Goal: Task Accomplishment & Management: Complete application form

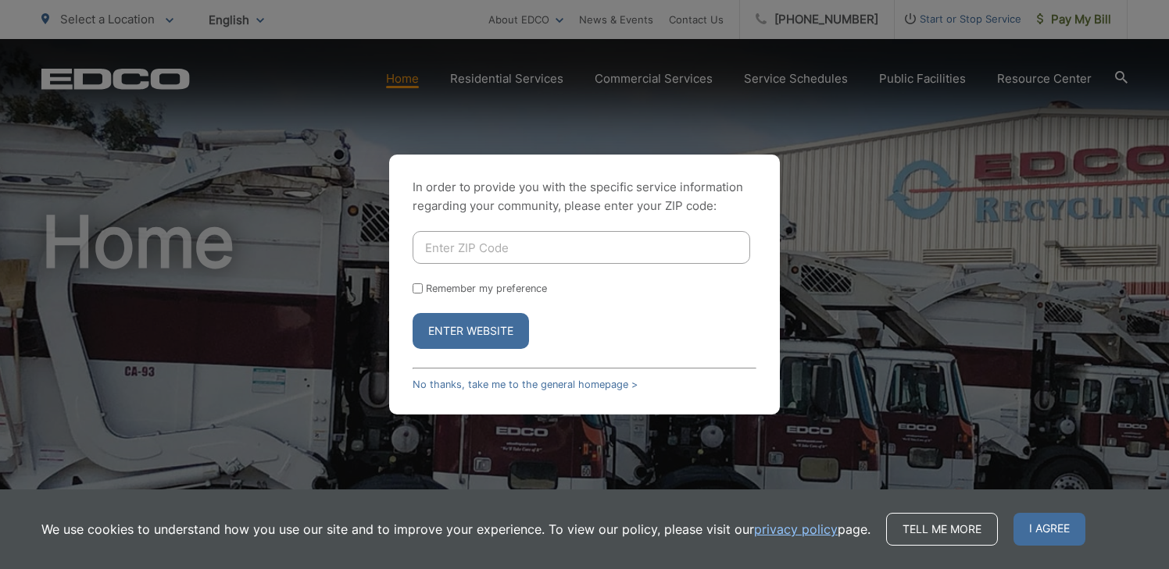
click at [492, 245] on input "Enter ZIP Code" at bounding box center [580, 247] width 337 height 33
type input "92026"
click at [452, 330] on button "Enter Website" at bounding box center [470, 331] width 116 height 36
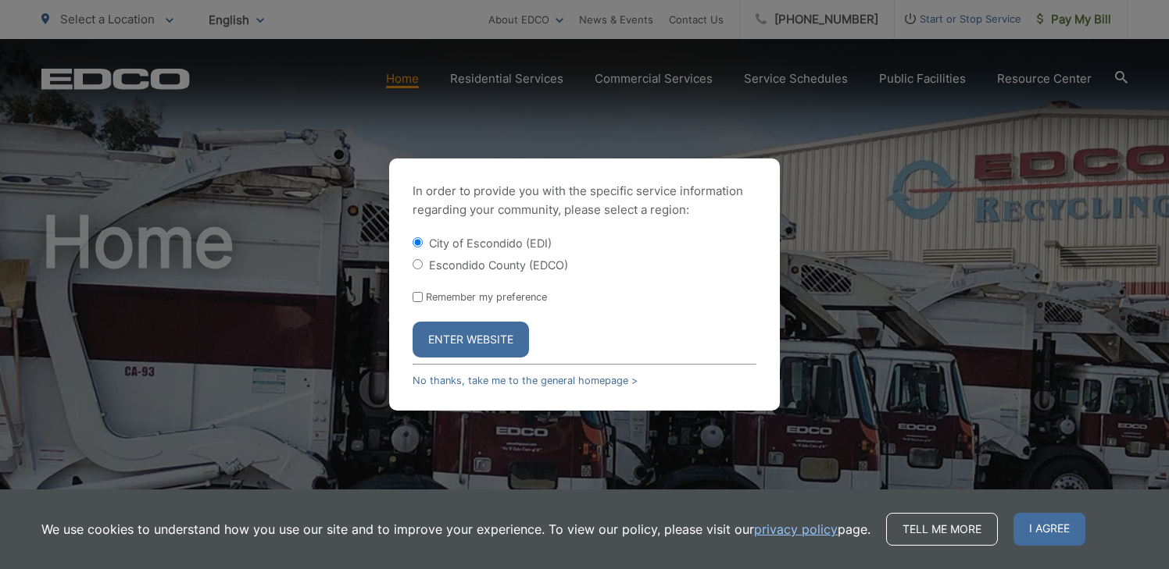
click at [421, 260] on input "Escondido County (EDCO)" at bounding box center [417, 264] width 10 height 10
radio input "true"
click at [473, 340] on button "Enter Website" at bounding box center [470, 340] width 116 height 36
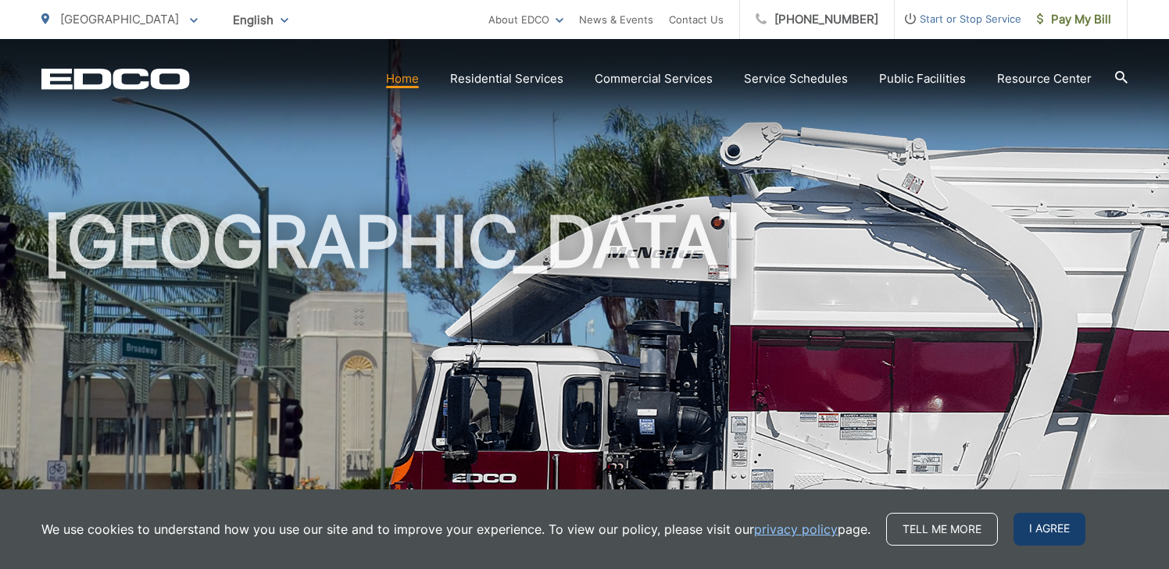
click at [1056, 533] on span "I agree" at bounding box center [1049, 529] width 72 height 33
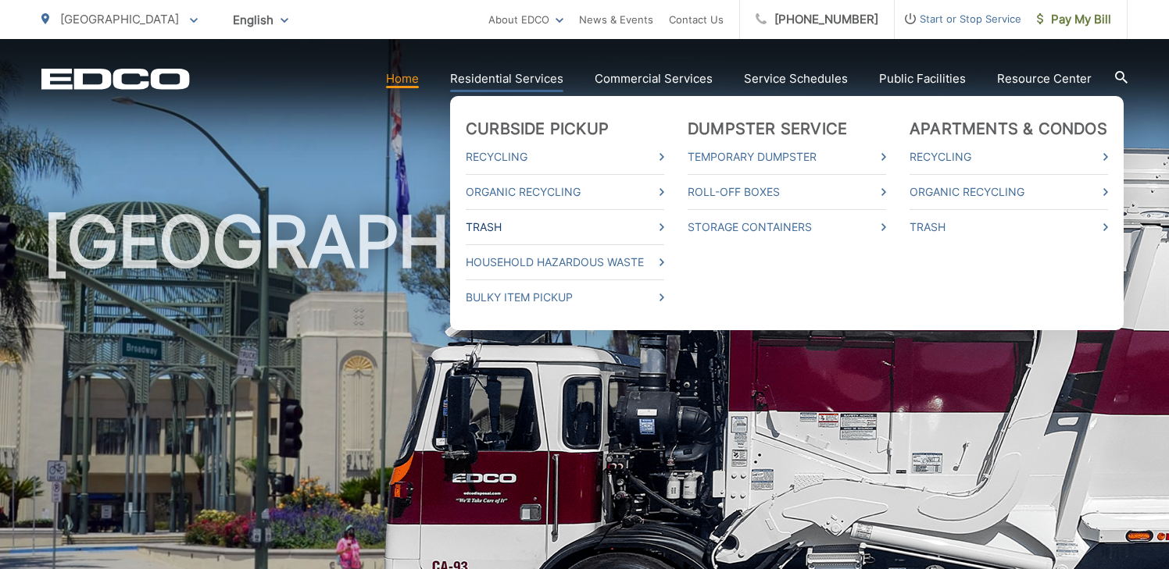
click at [655, 223] on link "Trash" at bounding box center [565, 227] width 198 height 19
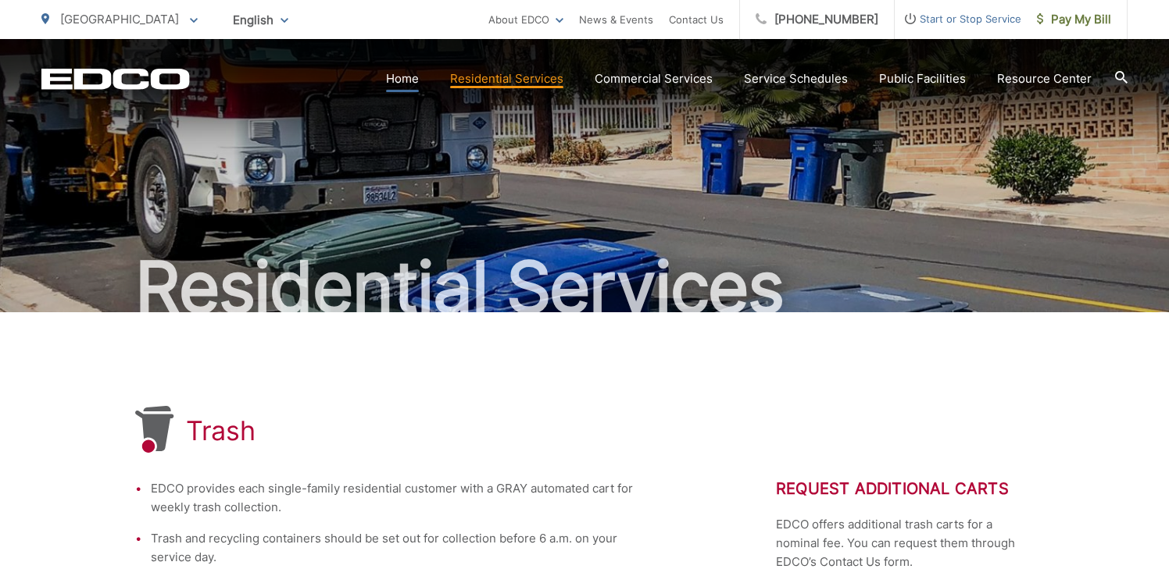
click at [413, 80] on link "Home" at bounding box center [402, 79] width 33 height 19
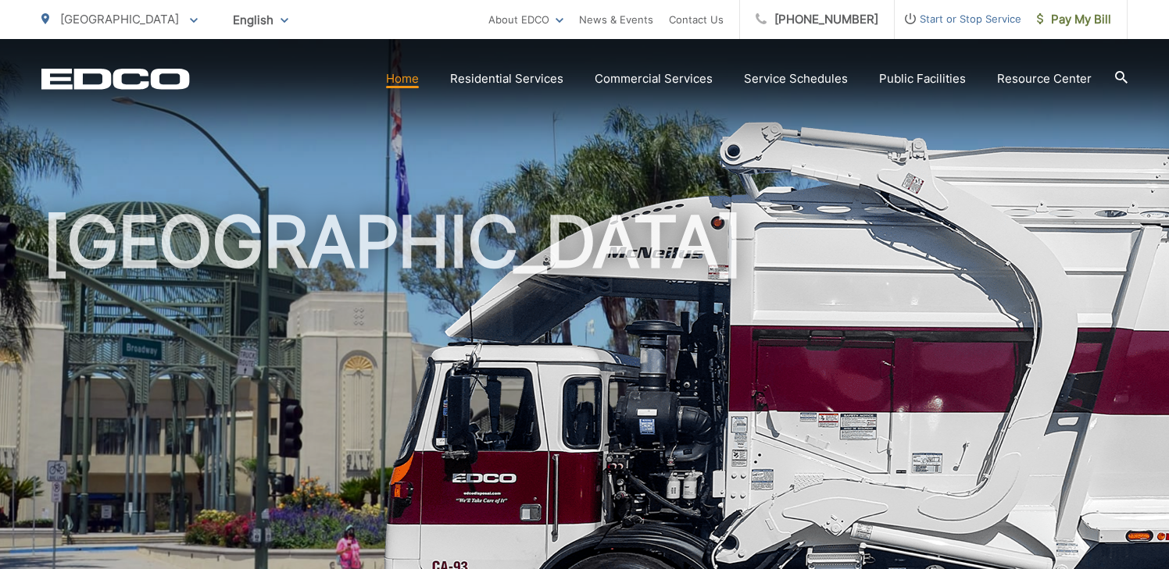
click at [944, 16] on span "Start or Stop Service" at bounding box center [957, 18] width 127 height 19
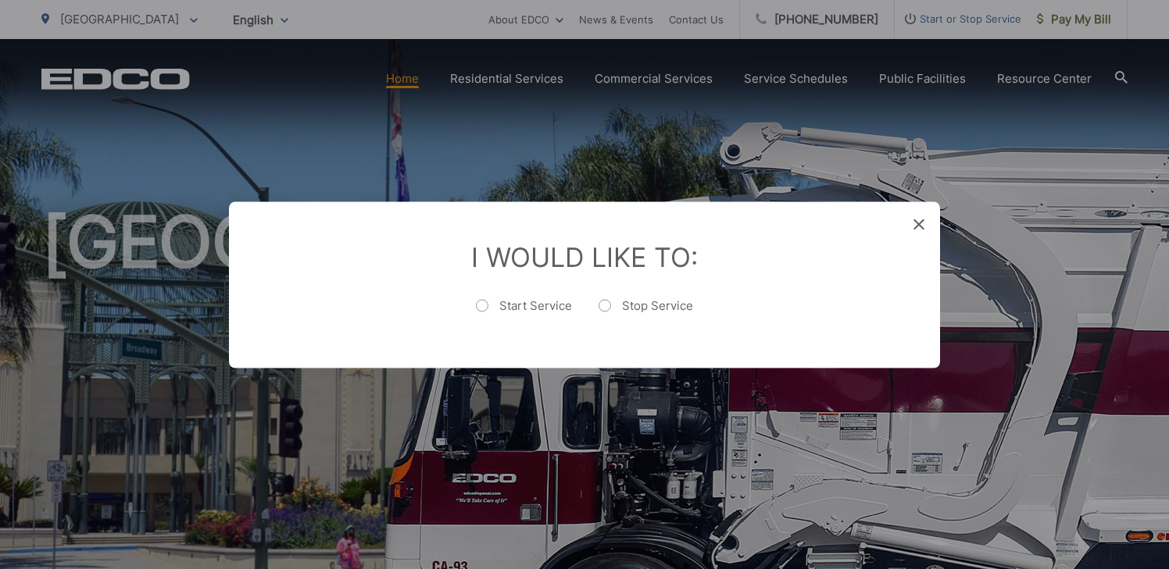
click at [484, 307] on label "Start Service" at bounding box center [524, 313] width 96 height 31
radio input "true"
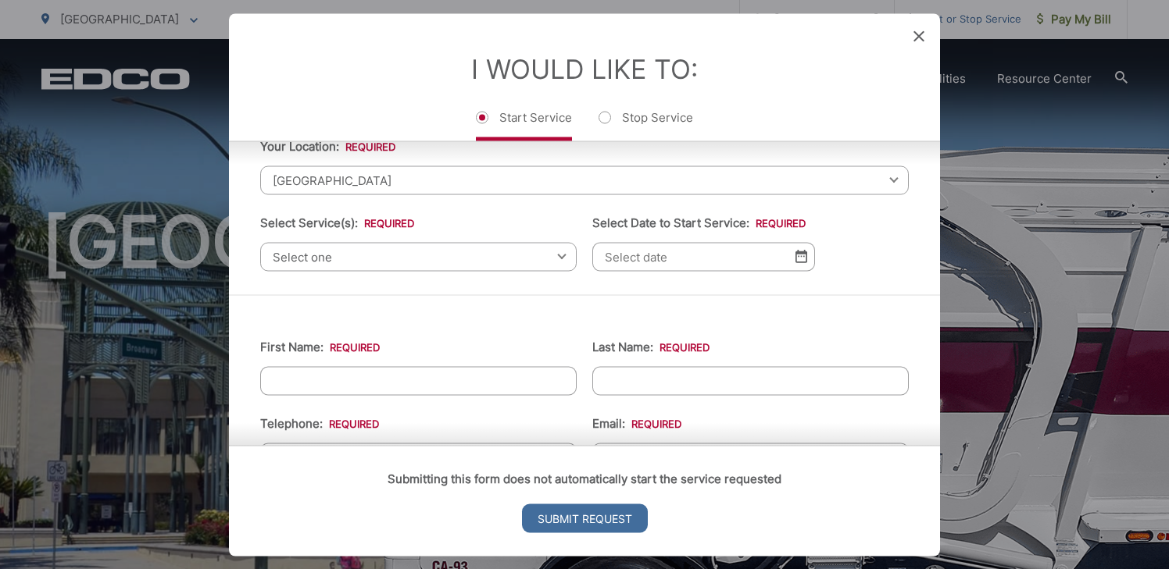
scroll to position [91, 0]
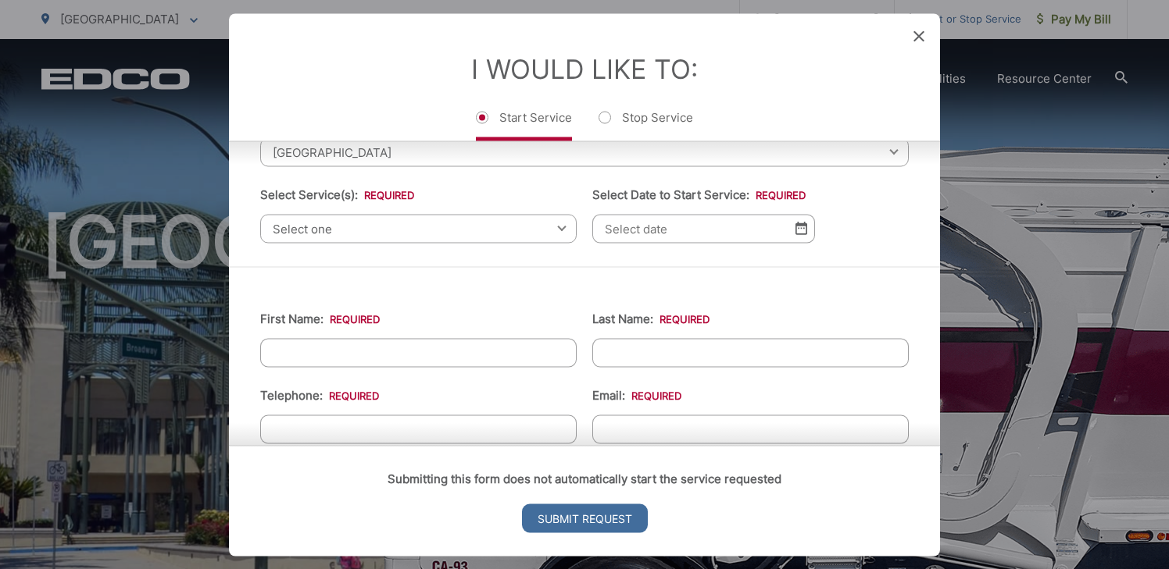
click at [498, 228] on span "Select one" at bounding box center [418, 228] width 316 height 29
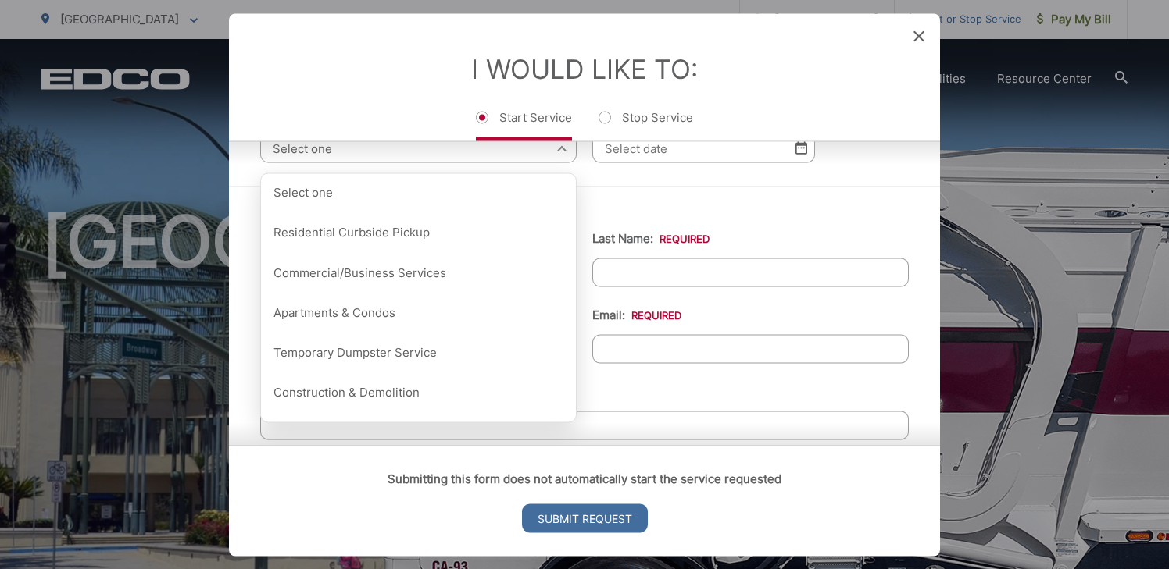
scroll to position [175, 0]
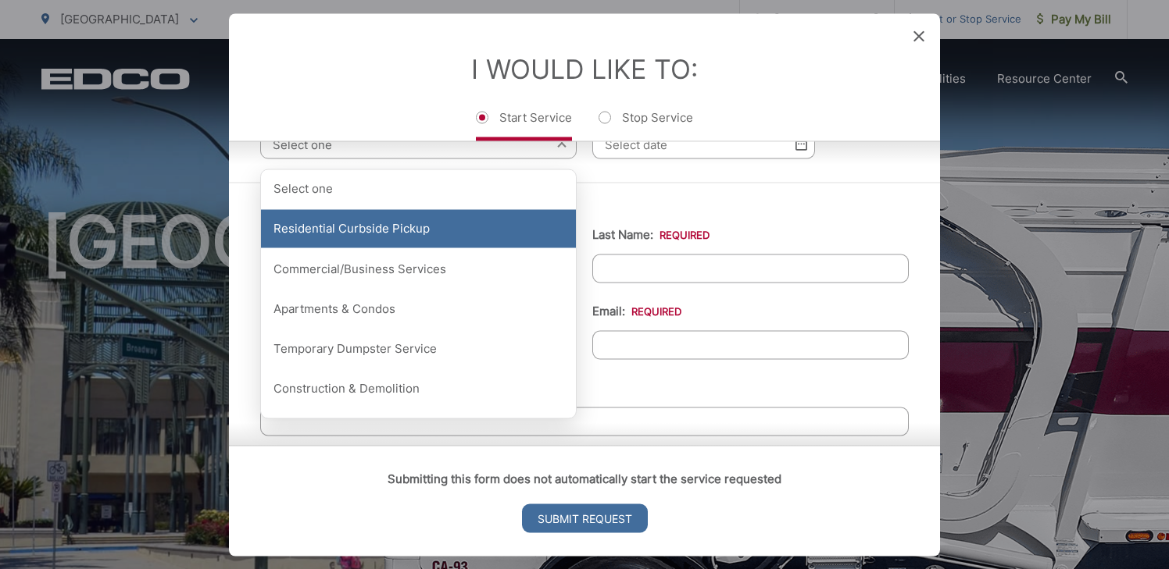
click at [416, 236] on div "Residential Curbside Pickup" at bounding box center [418, 228] width 315 height 39
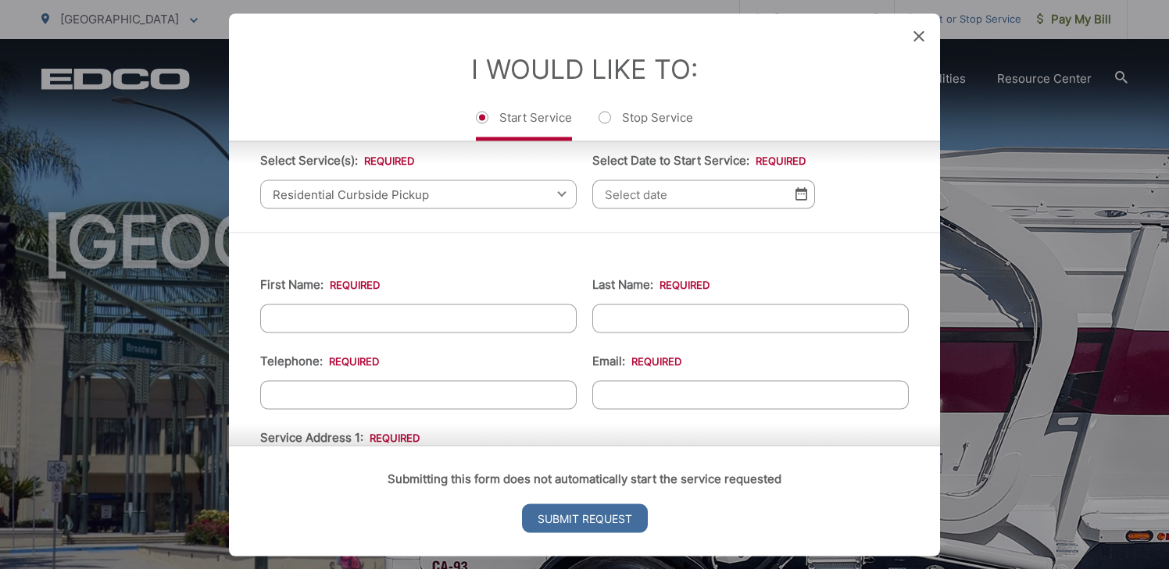
scroll to position [100, 0]
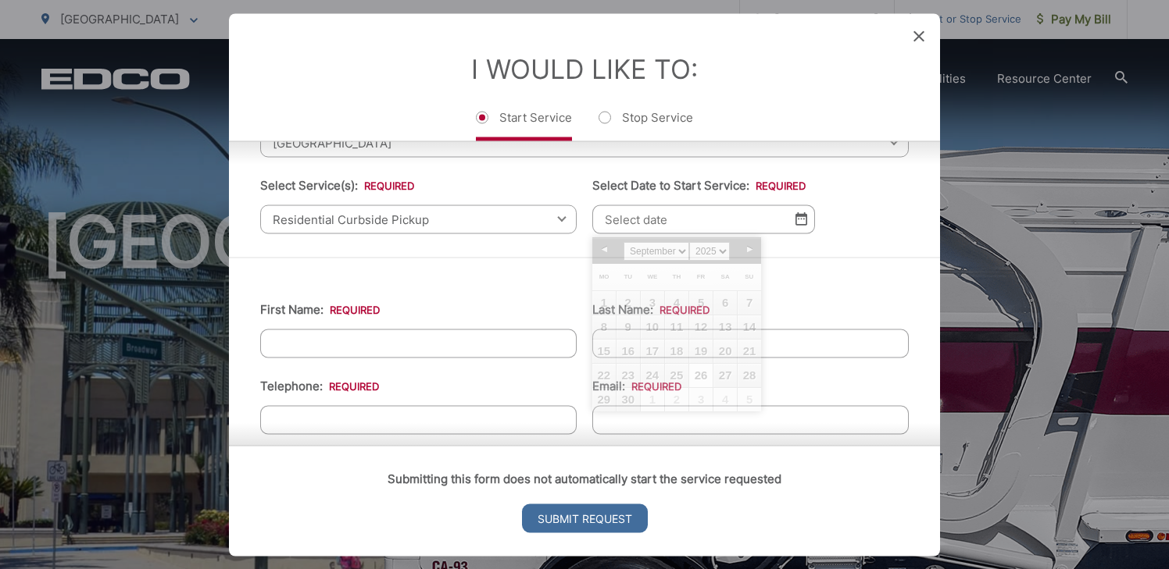
click at [732, 226] on input "Select Date to Start Service: *" at bounding box center [703, 219] width 223 height 29
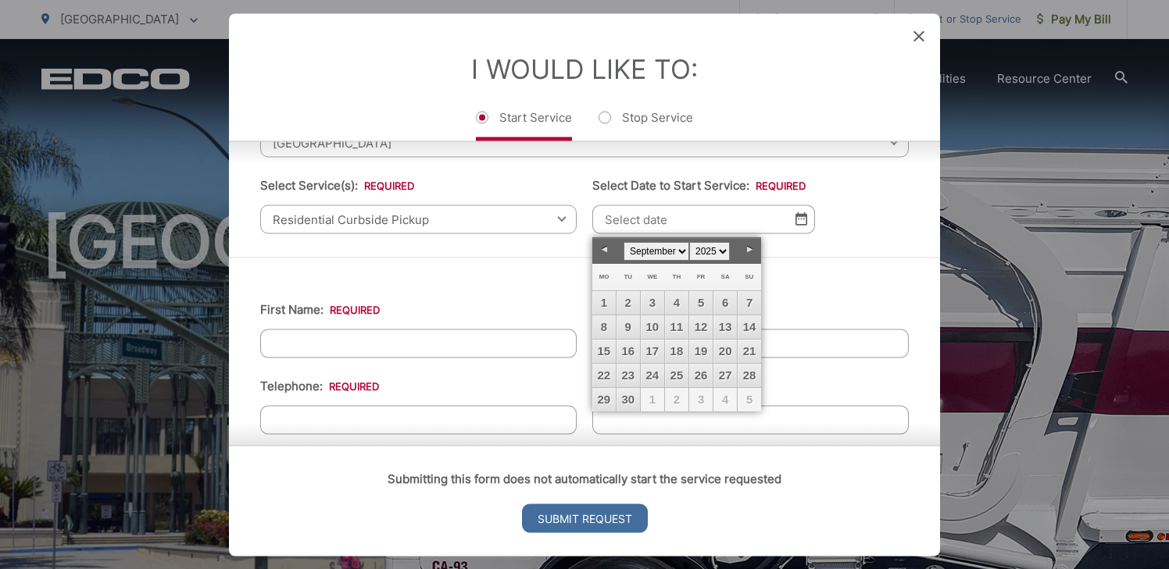
click at [653, 402] on span "1" at bounding box center [652, 399] width 23 height 23
click at [748, 248] on link "Next" at bounding box center [748, 249] width 23 height 23
click at [652, 299] on link "1" at bounding box center [652, 302] width 23 height 23
type input "10/01/2025"
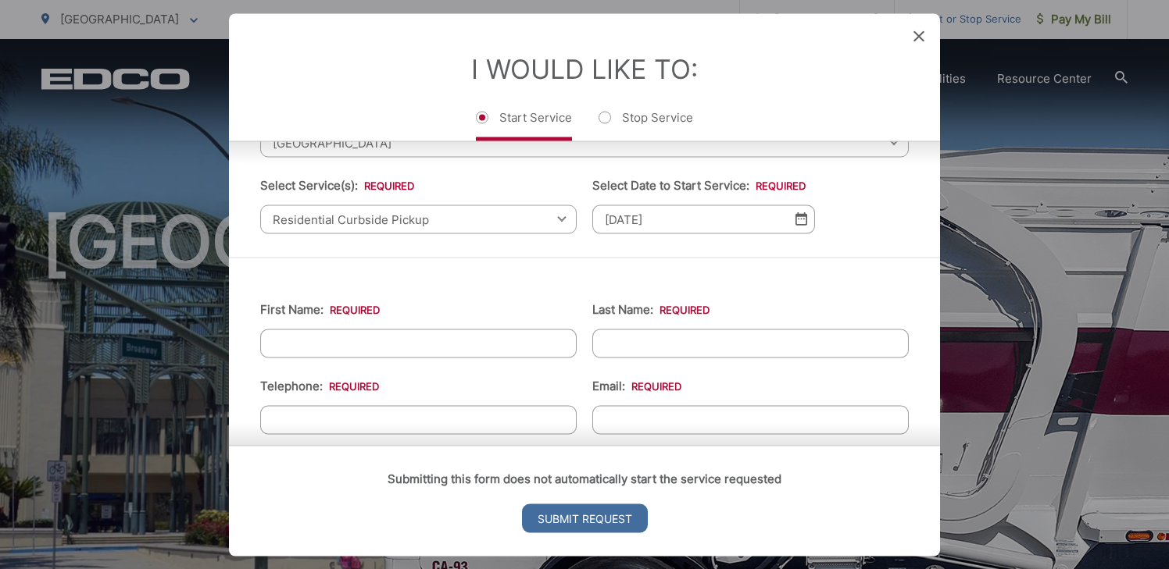
click at [490, 339] on input "First Name: *" at bounding box center [418, 343] width 316 height 29
type input "Ryan"
type input "Haas"
type input "(619) 729-6879"
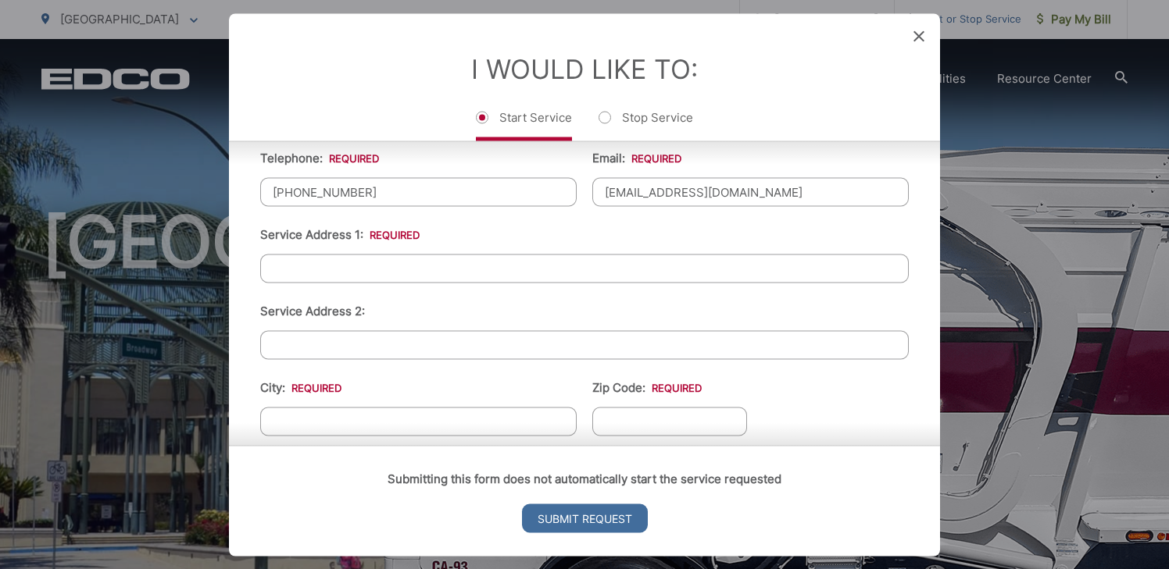
scroll to position [330, 0]
type input "rwhaas24@yahoo.com"
click at [525, 273] on input "Service Address 1: *" at bounding box center [584, 266] width 648 height 29
type input "10267 Spruce Woodland Way"
type input "Escondido"
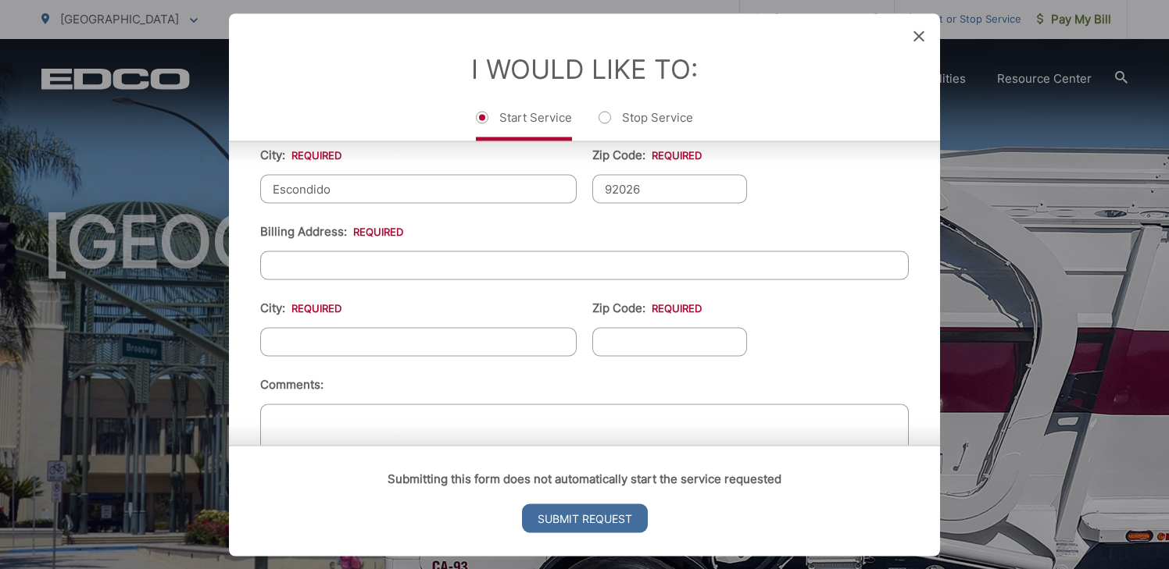
scroll to position [567, 0]
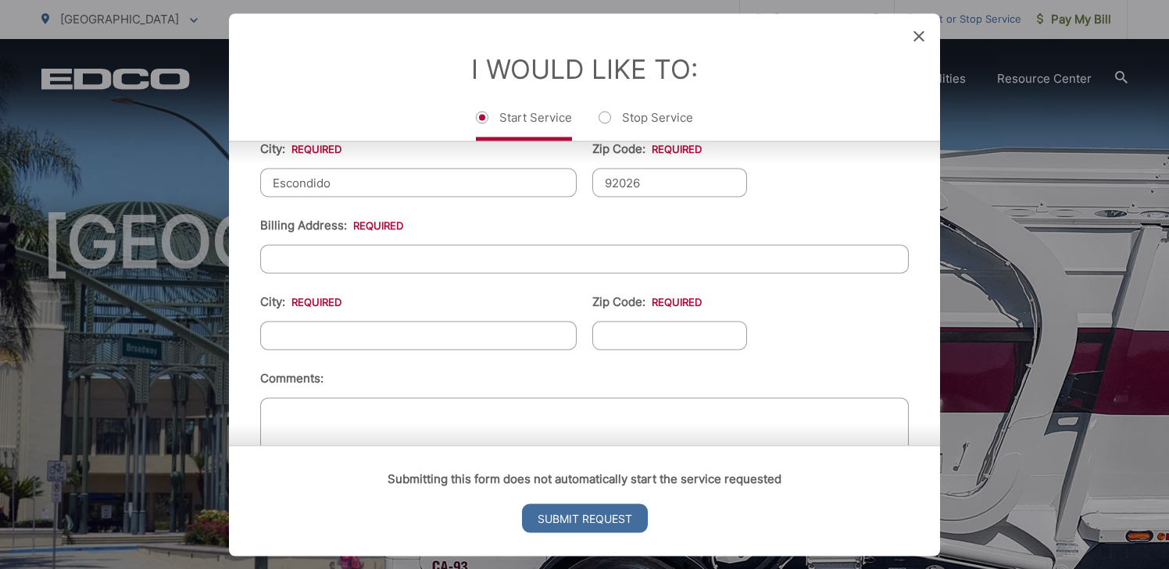
type input "92026"
click at [535, 264] on input "Billing Address: *" at bounding box center [584, 259] width 648 height 29
type input "10267 Spruce Woodland Way"
type input "Escondido"
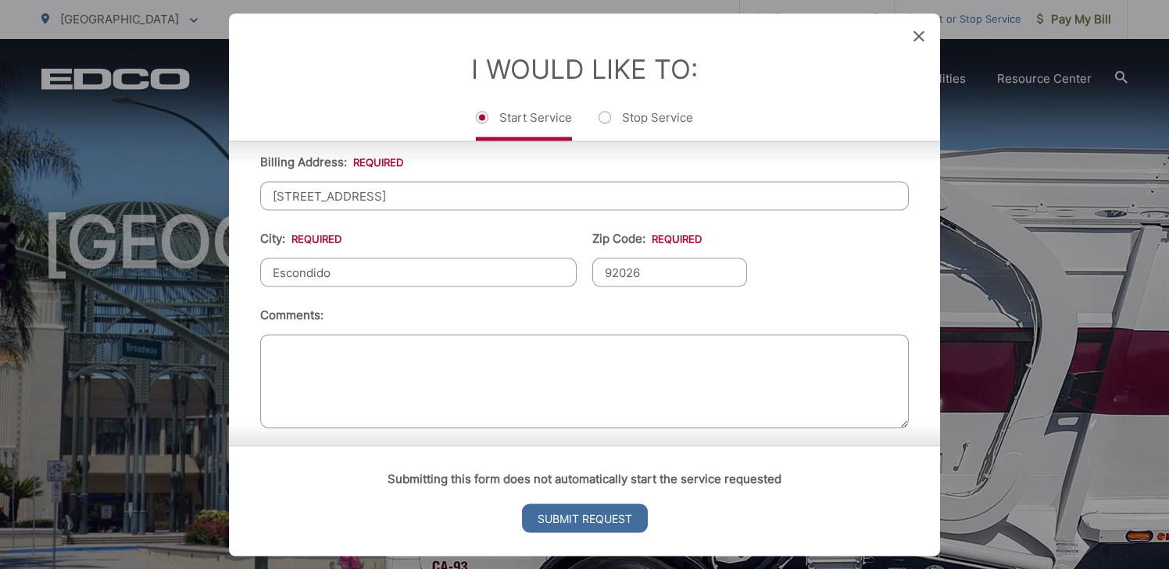
scroll to position [641, 0]
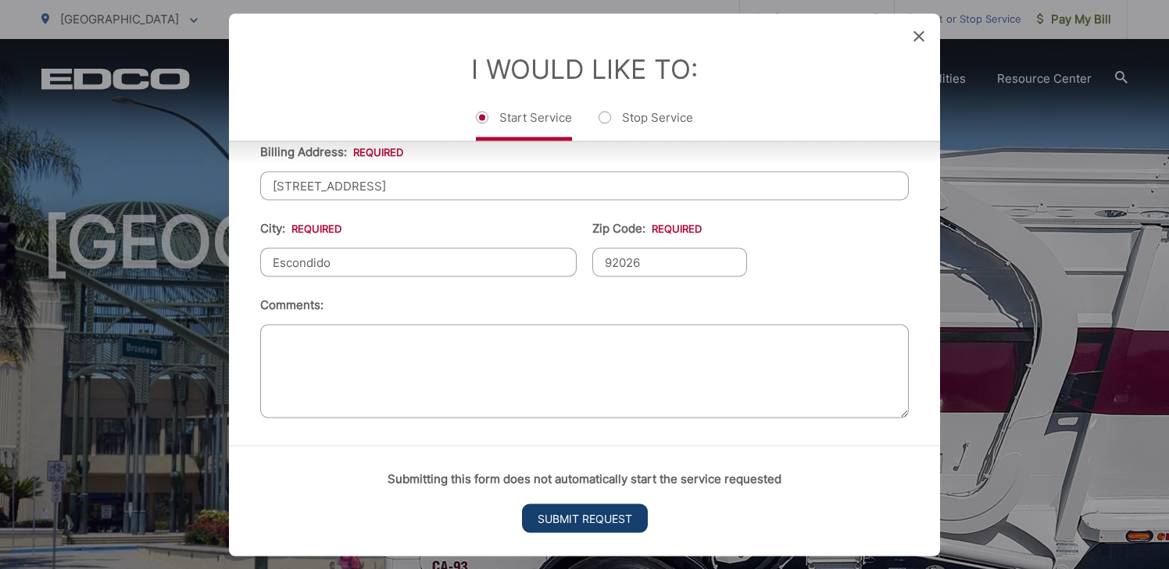
type input "92026"
click at [585, 517] on input "Submit Request" at bounding box center [585, 518] width 126 height 29
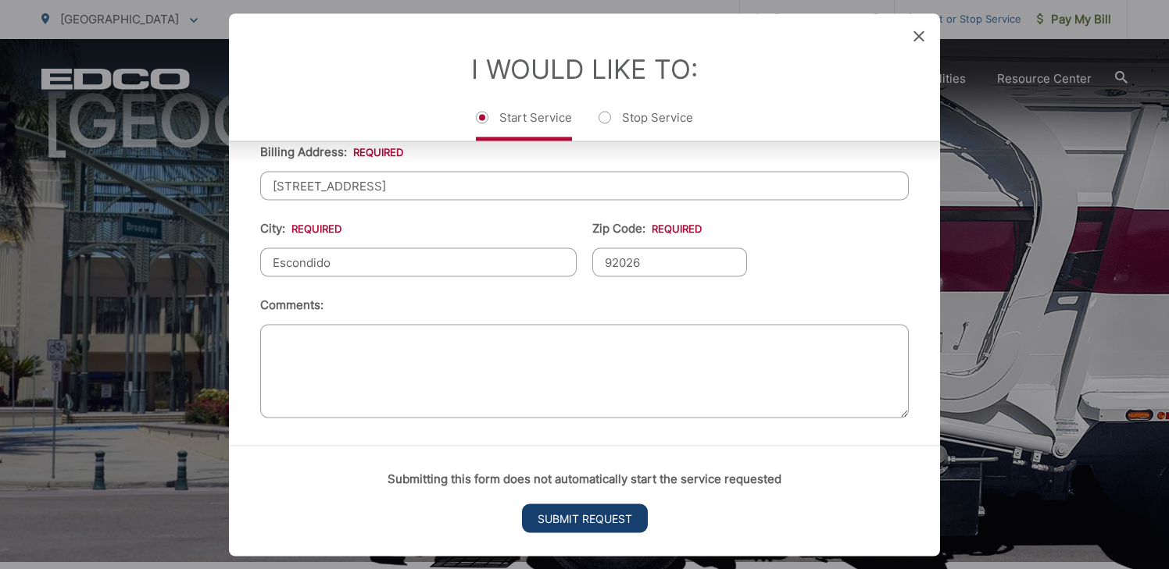
scroll to position [0, 0]
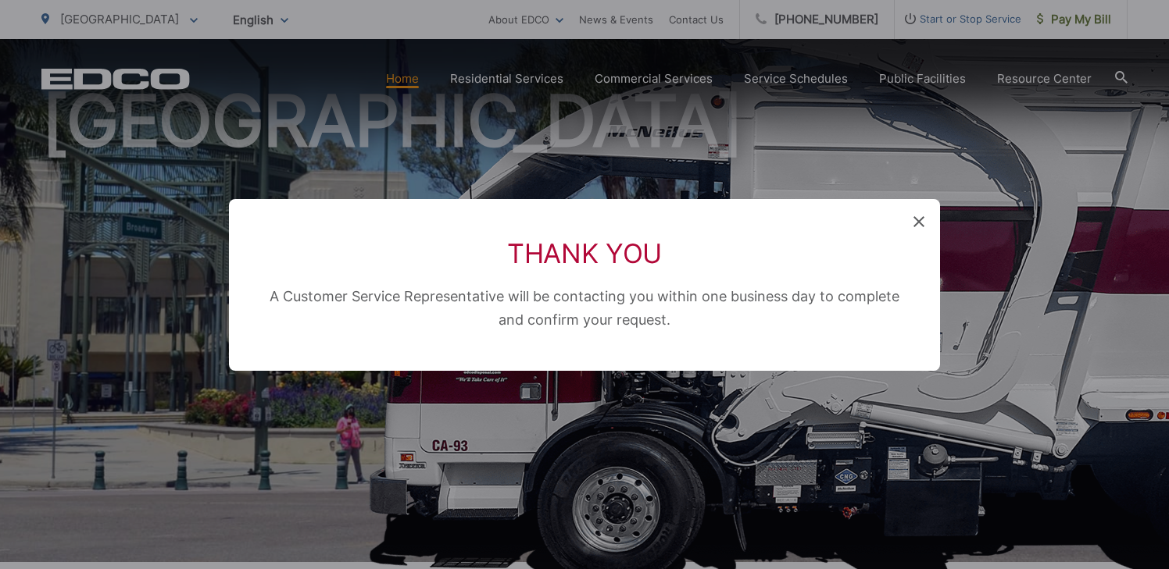
click at [917, 220] on icon at bounding box center [918, 221] width 11 height 11
